Goal: Find specific page/section: Find specific page/section

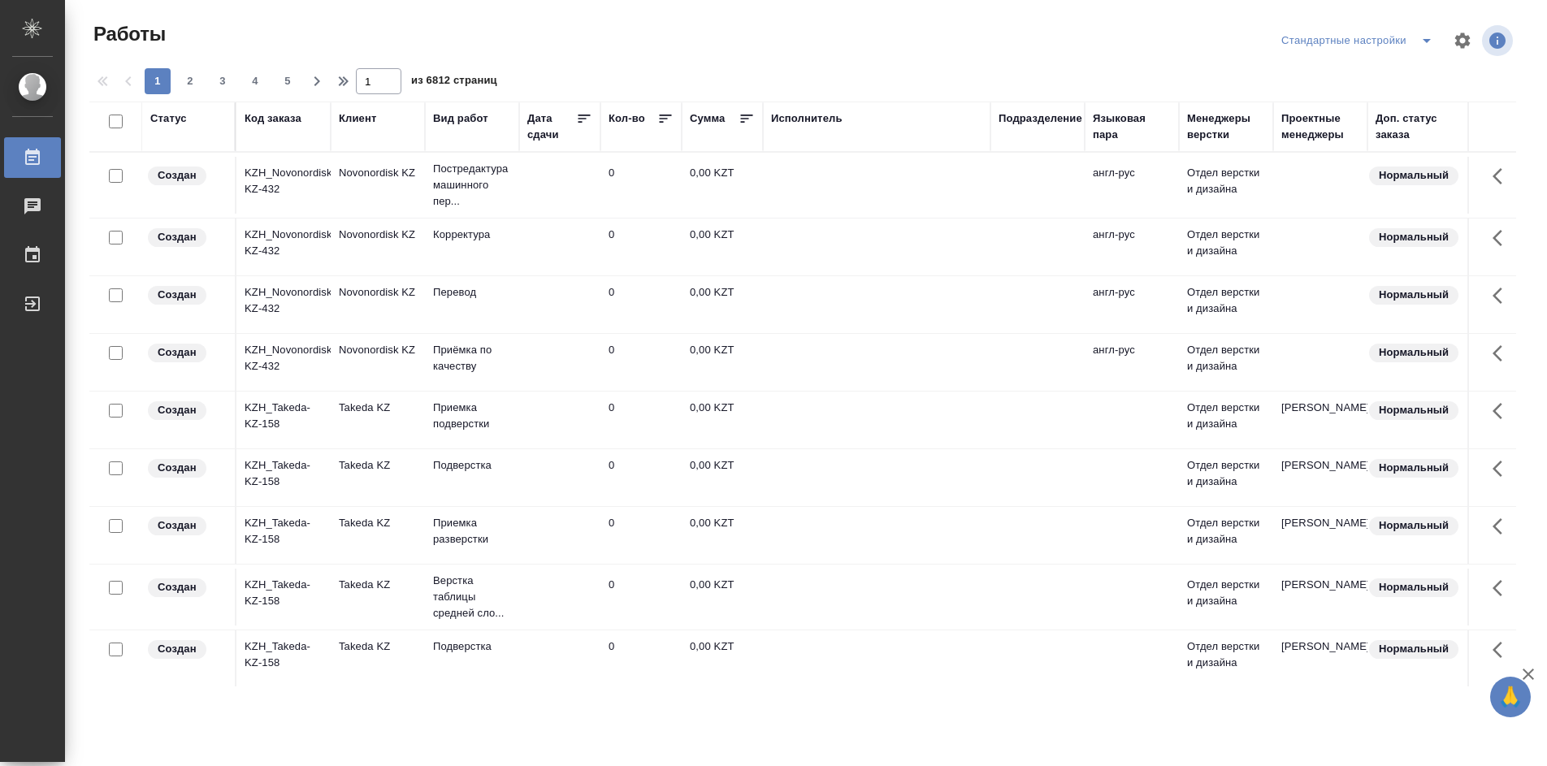
click at [1066, 115] on div "Подразделение" at bounding box center [1041, 119] width 84 height 16
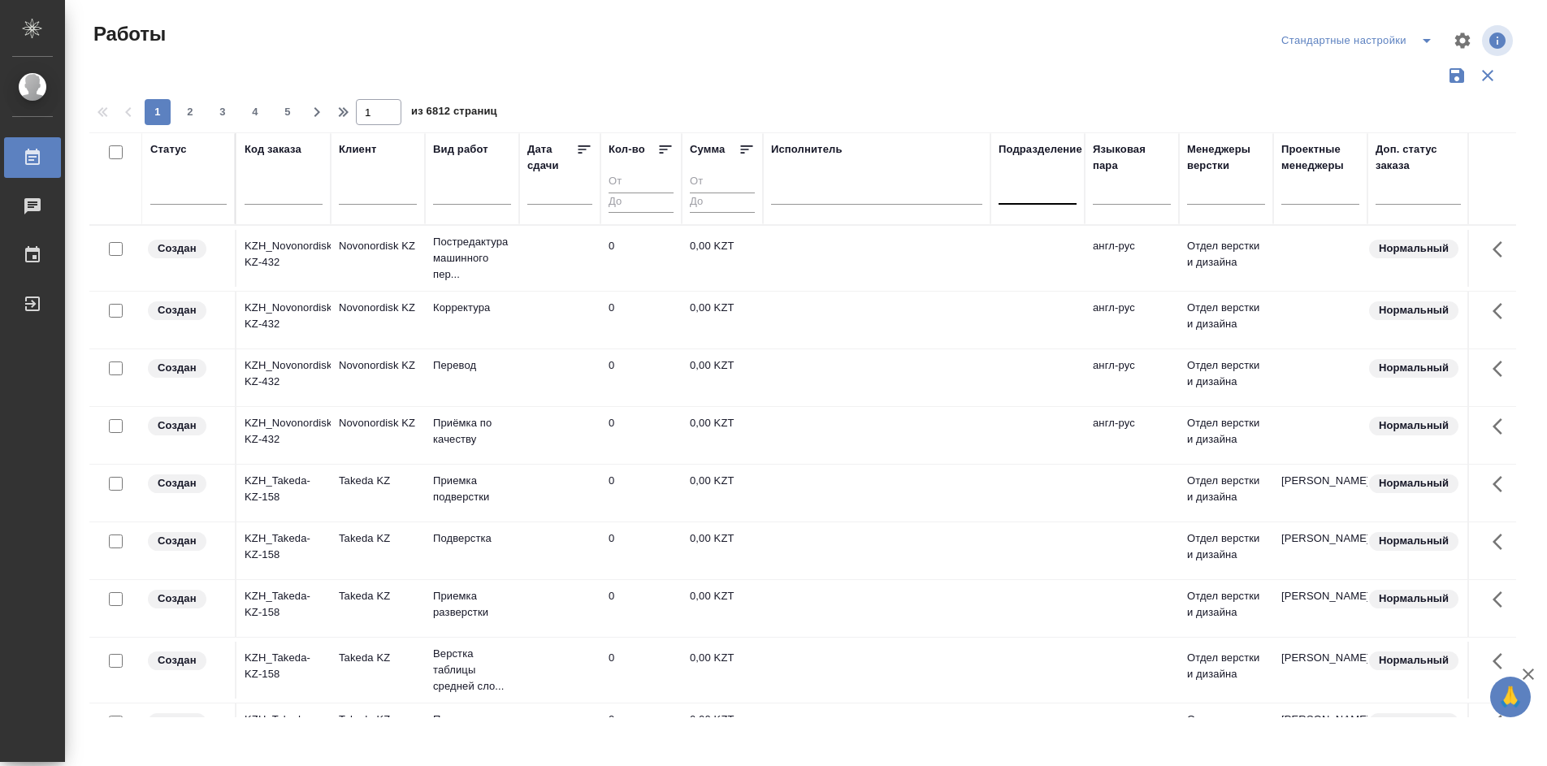
click at [1047, 198] on div at bounding box center [1038, 188] width 78 height 24
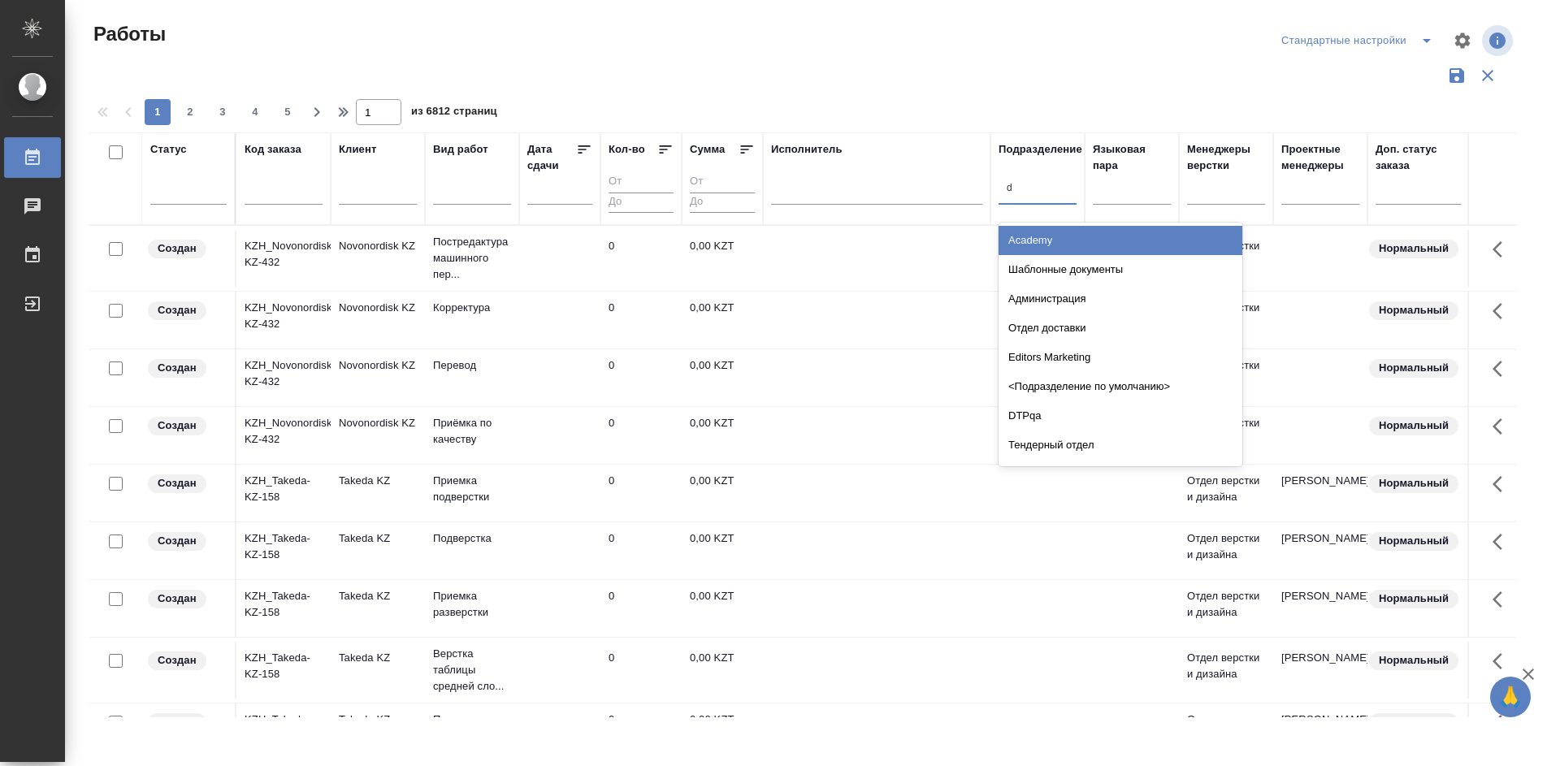
type input "dt"
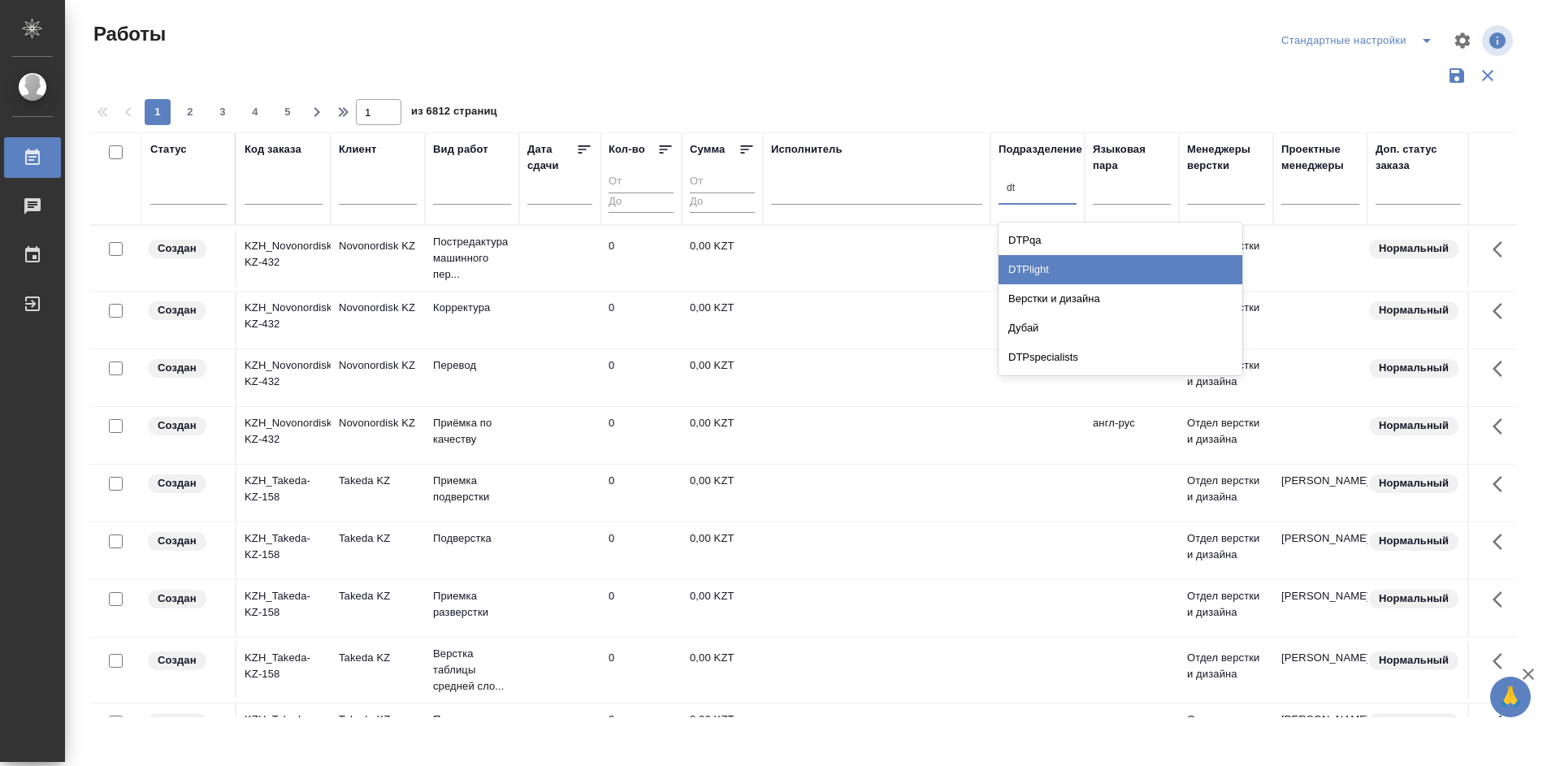
click at [1071, 268] on div "DTPlight" at bounding box center [1121, 269] width 244 height 29
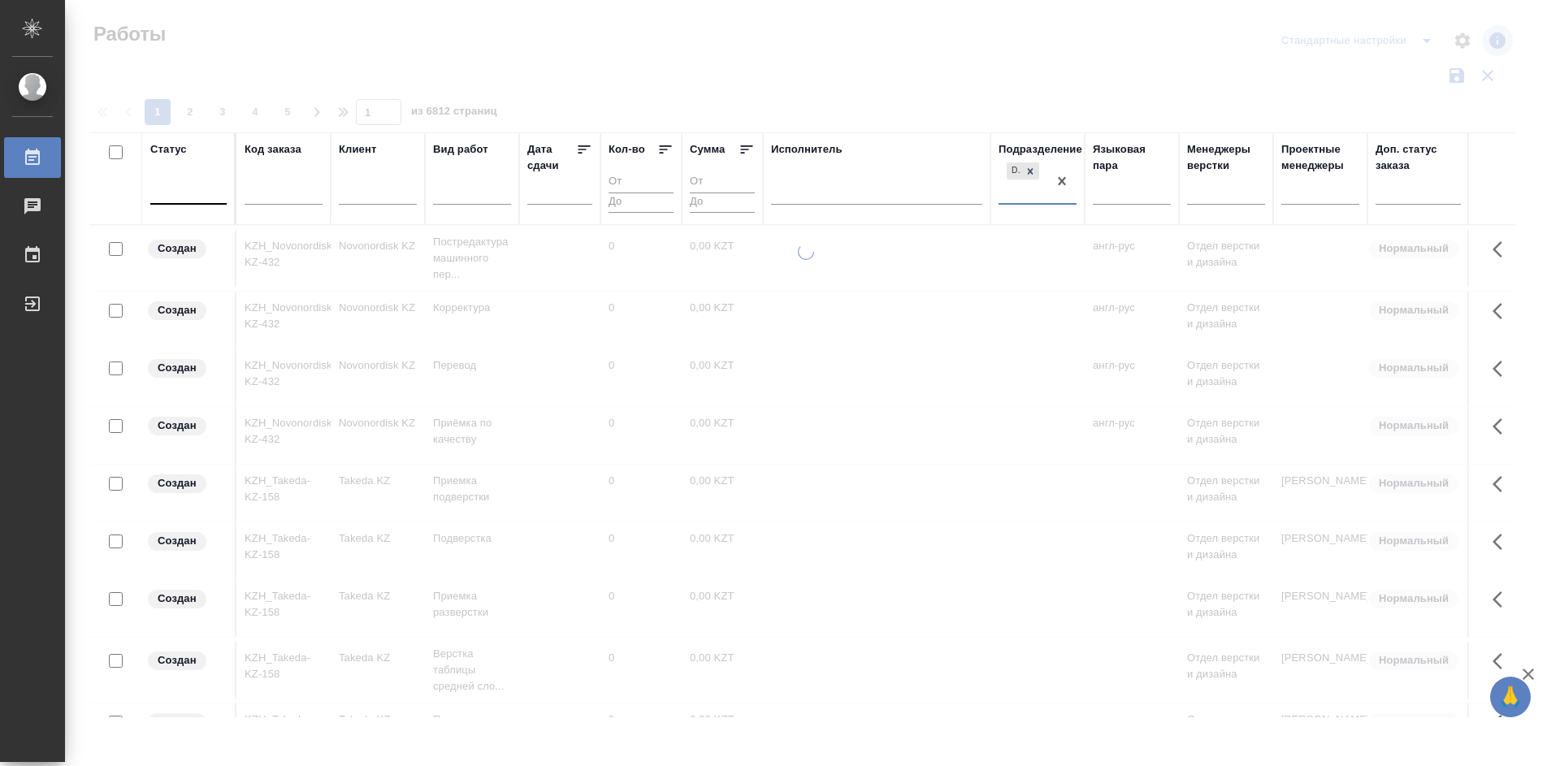
click at [188, 197] on div at bounding box center [188, 188] width 76 height 24
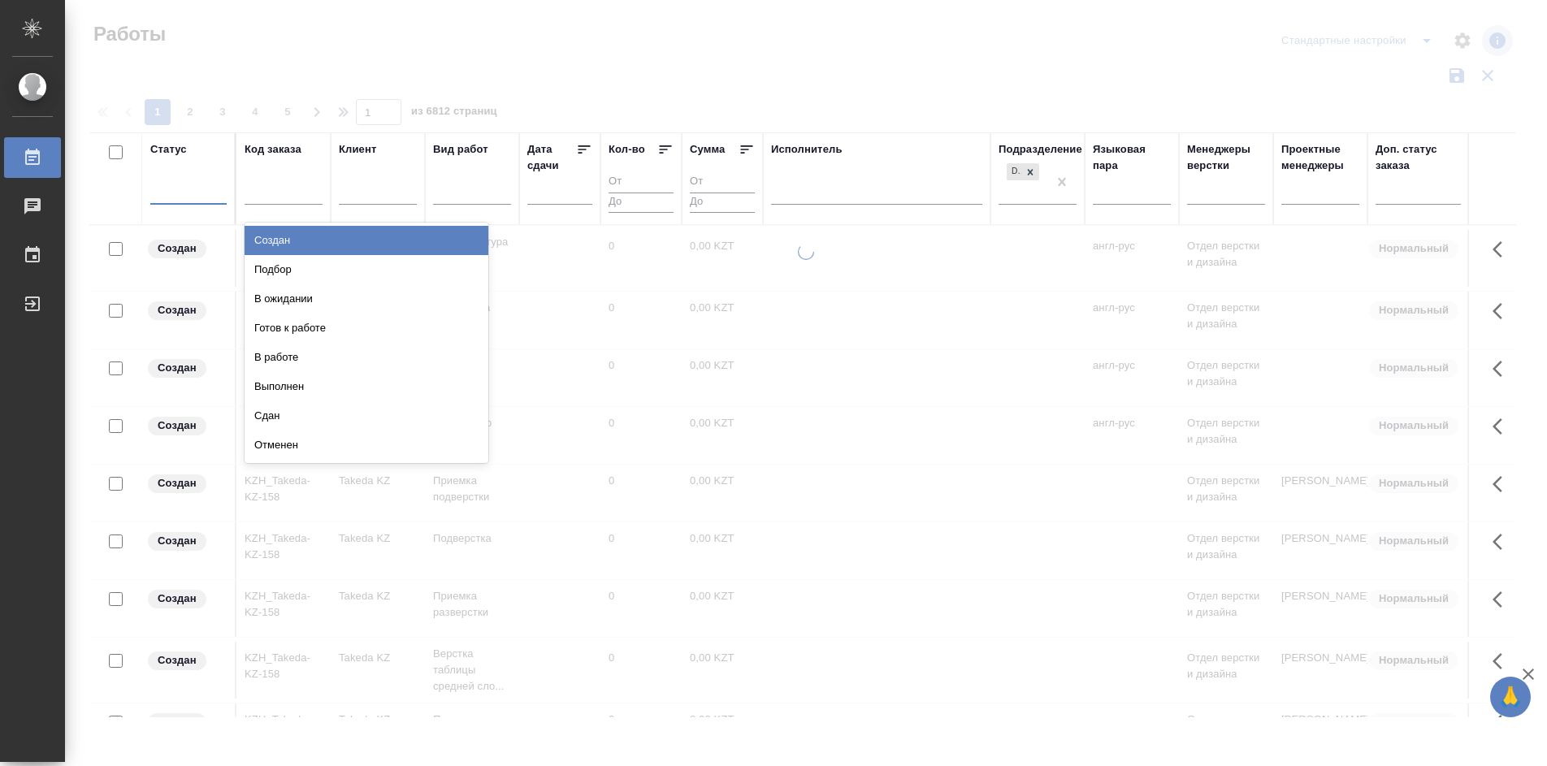
click at [405, 267] on div "Подбор" at bounding box center [367, 269] width 244 height 29
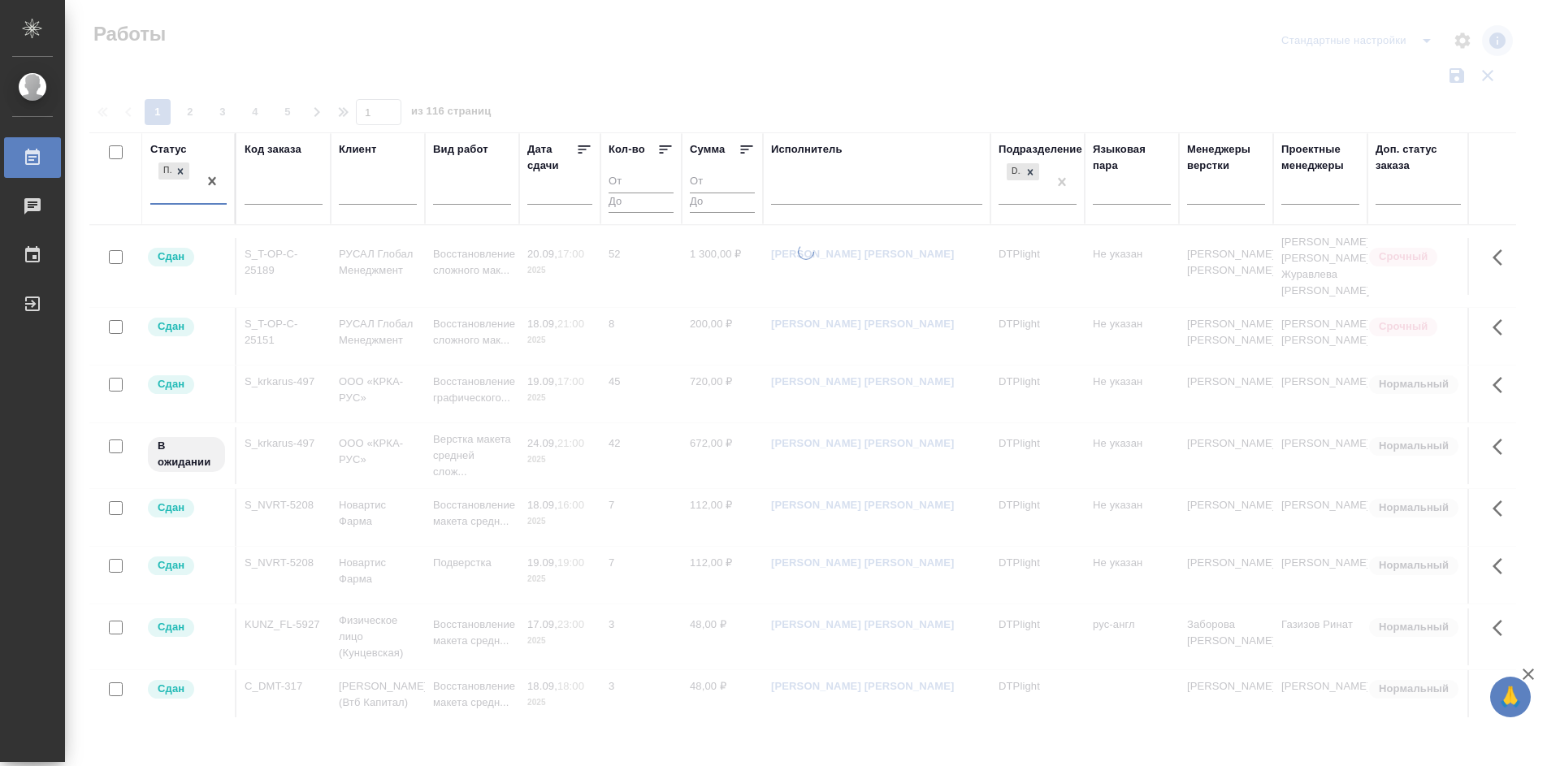
click at [163, 193] on div "Подбор" at bounding box center [173, 181] width 47 height 44
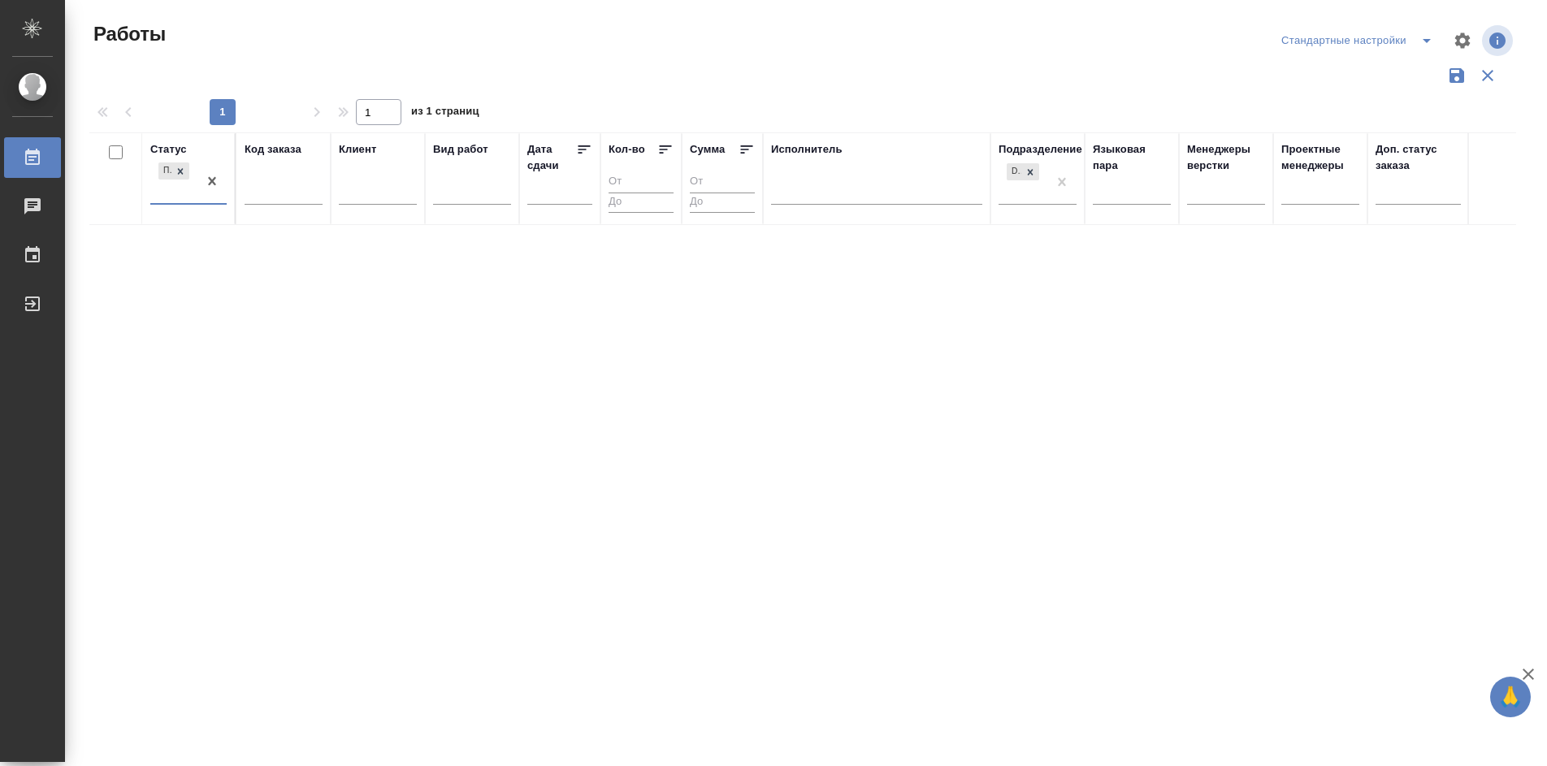
click at [170, 197] on div "Подбор" at bounding box center [173, 181] width 47 height 44
click at [163, 197] on div "Подбор" at bounding box center [173, 181] width 47 height 44
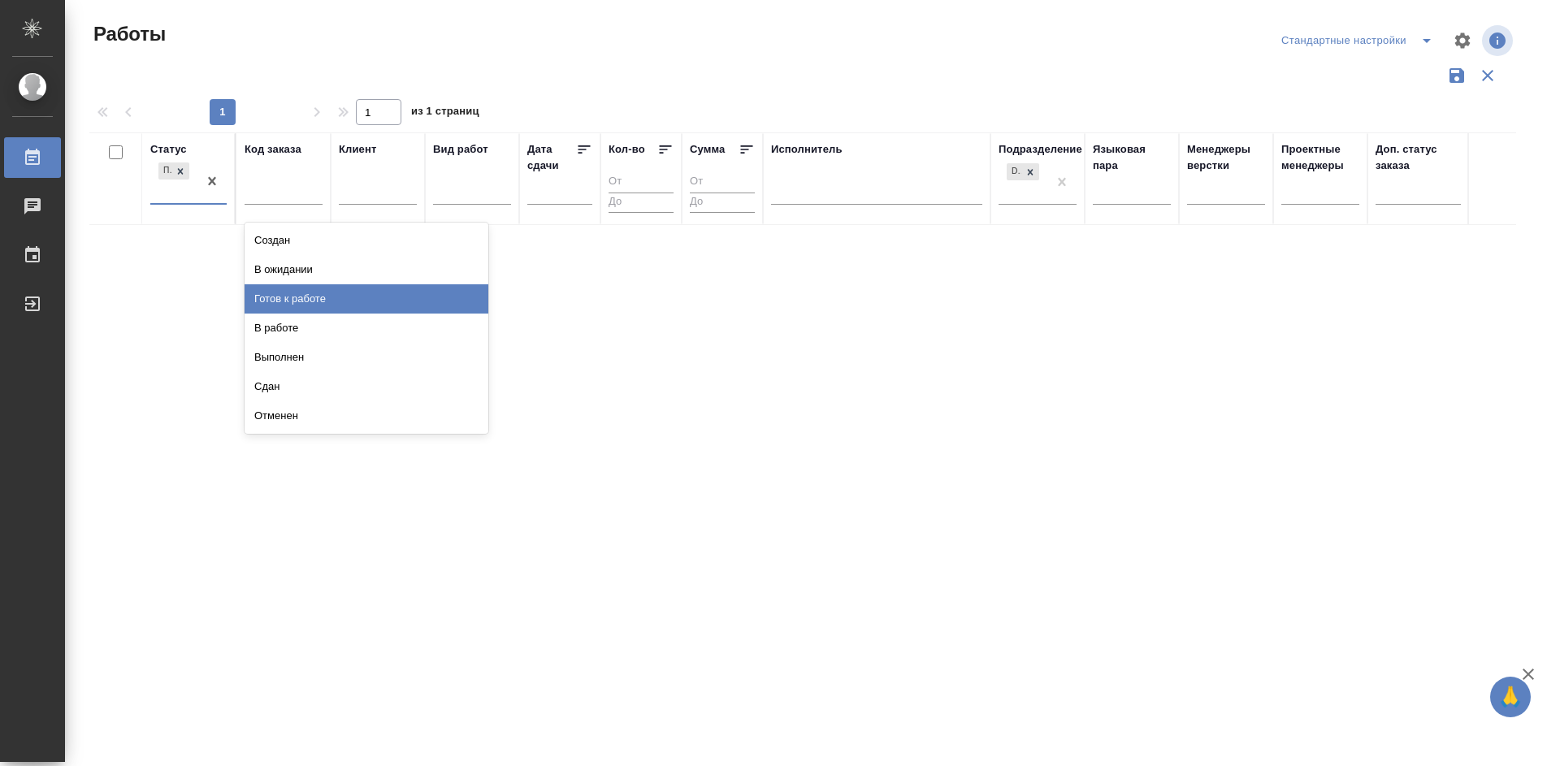
click at [310, 297] on div "Готов к работе" at bounding box center [367, 298] width 244 height 29
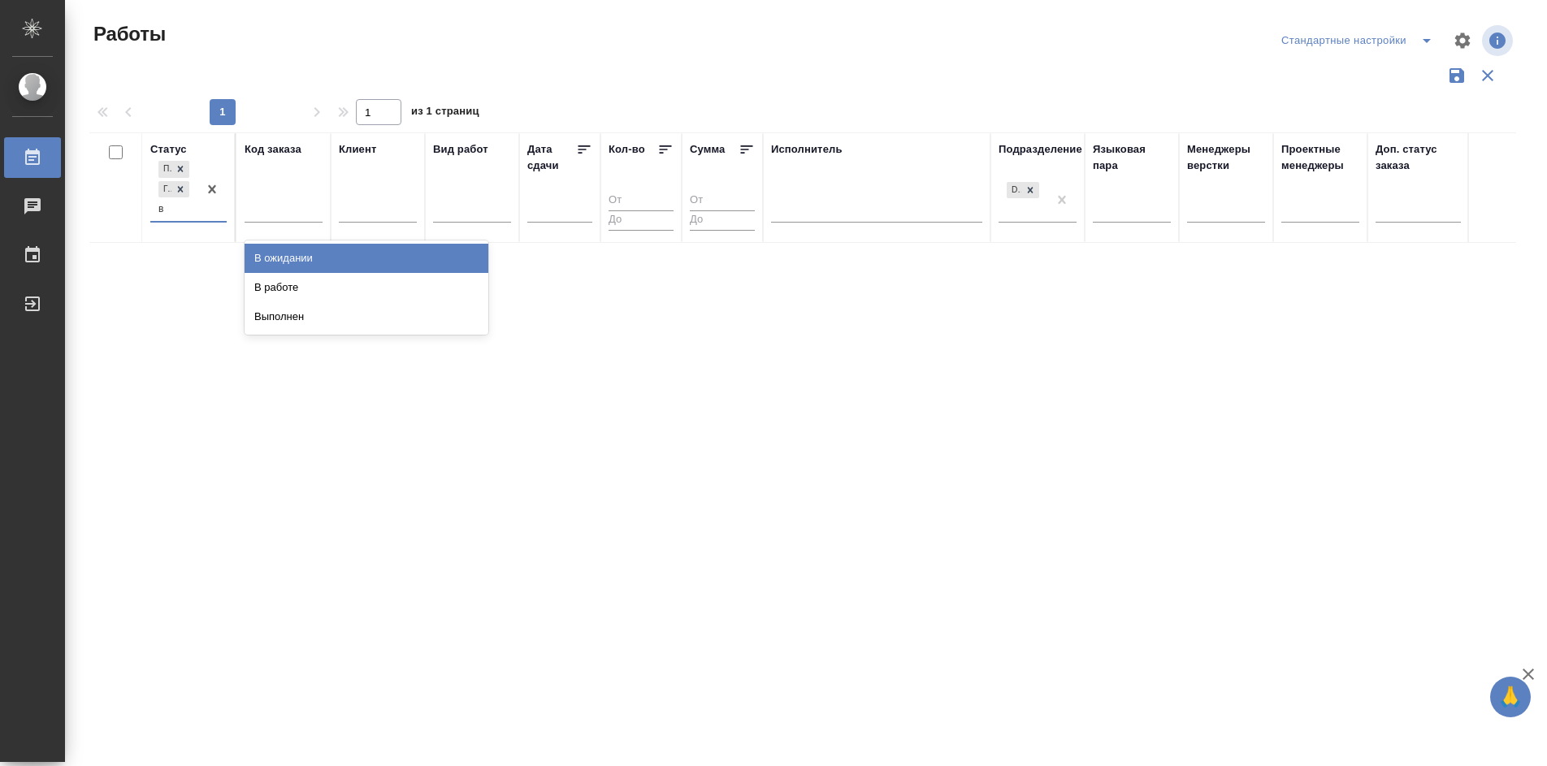
type input "в р"
click at [311, 256] on div "В работе" at bounding box center [367, 258] width 244 height 29
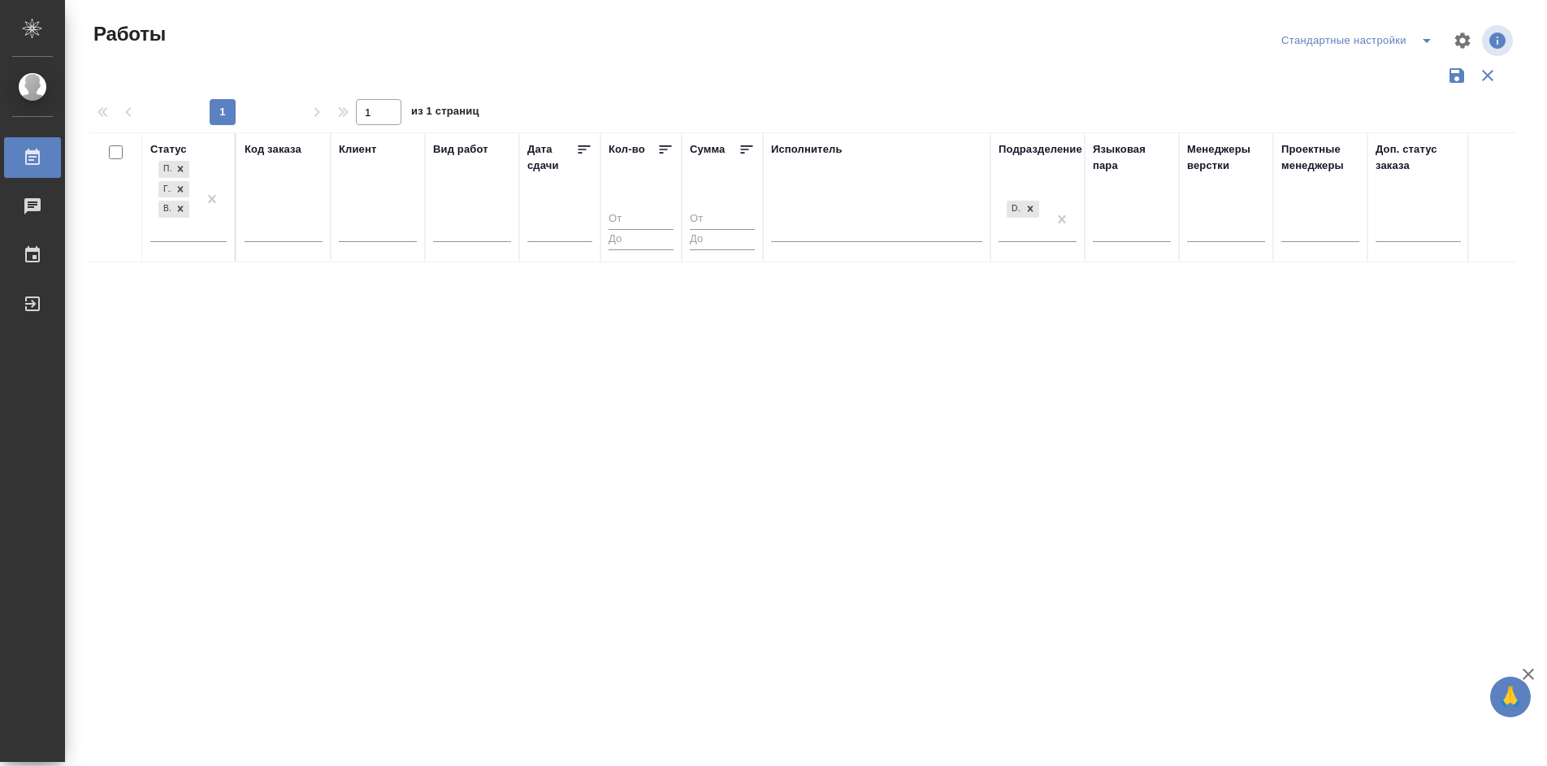
click at [1140, 608] on div "Статус Подбор Готов к работе В работе Код заказа Клиент Вид работ [PERSON_NAME]…" at bounding box center [802, 424] width 1427 height 585
